Goal: Navigation & Orientation: Find specific page/section

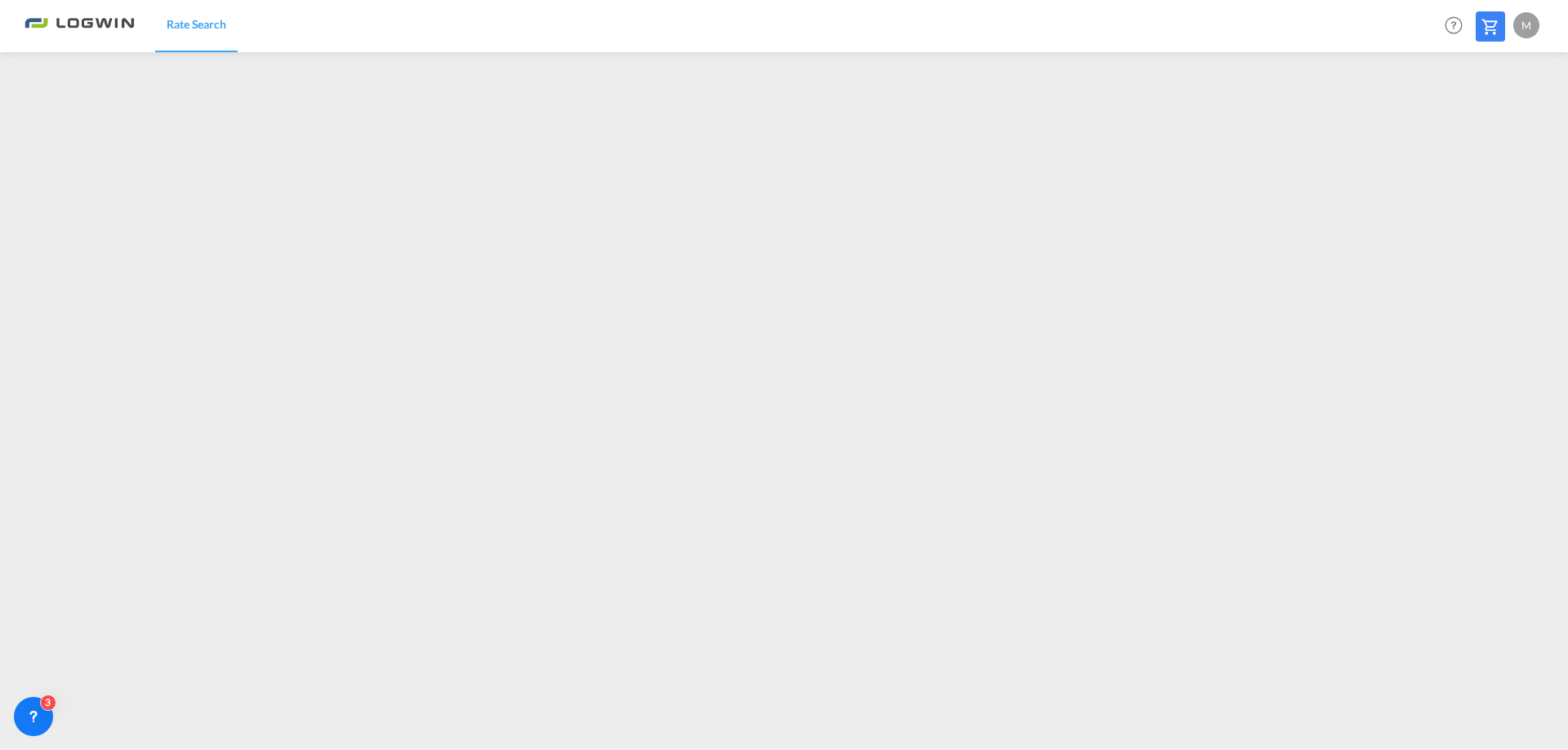
click at [1530, 26] on div "M" at bounding box center [1527, 26] width 27 height 26
click at [1485, 127] on button "Logout" at bounding box center [1508, 124] width 106 height 32
